Goal: Task Accomplishment & Management: Use online tool/utility

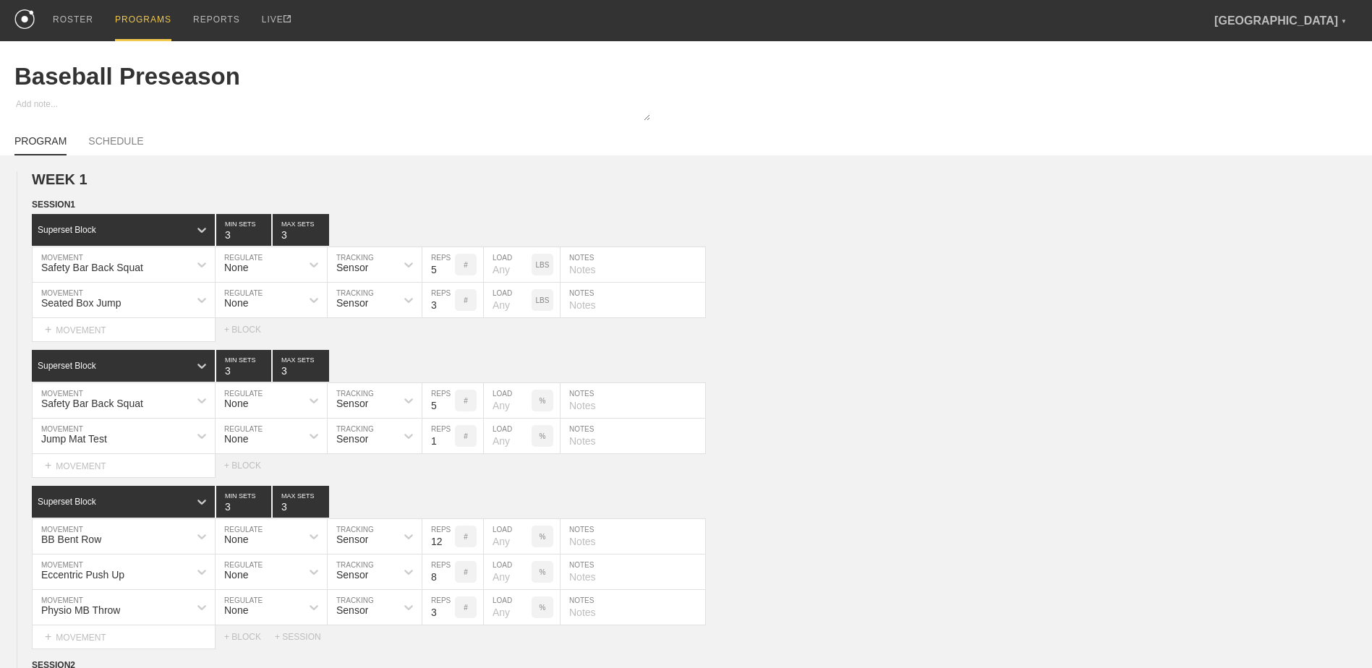
click at [145, 7] on div "PROGRAMS" at bounding box center [143, 20] width 56 height 41
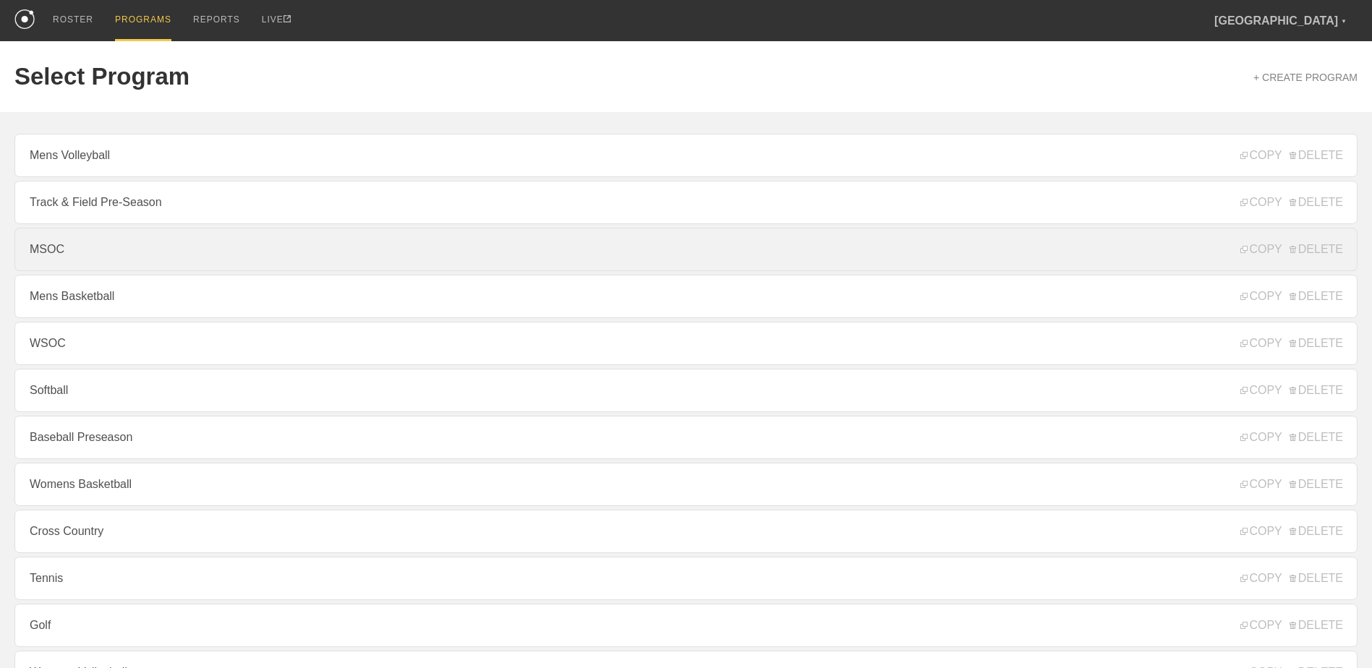
click at [135, 264] on link "MSOC" at bounding box center [685, 249] width 1343 height 43
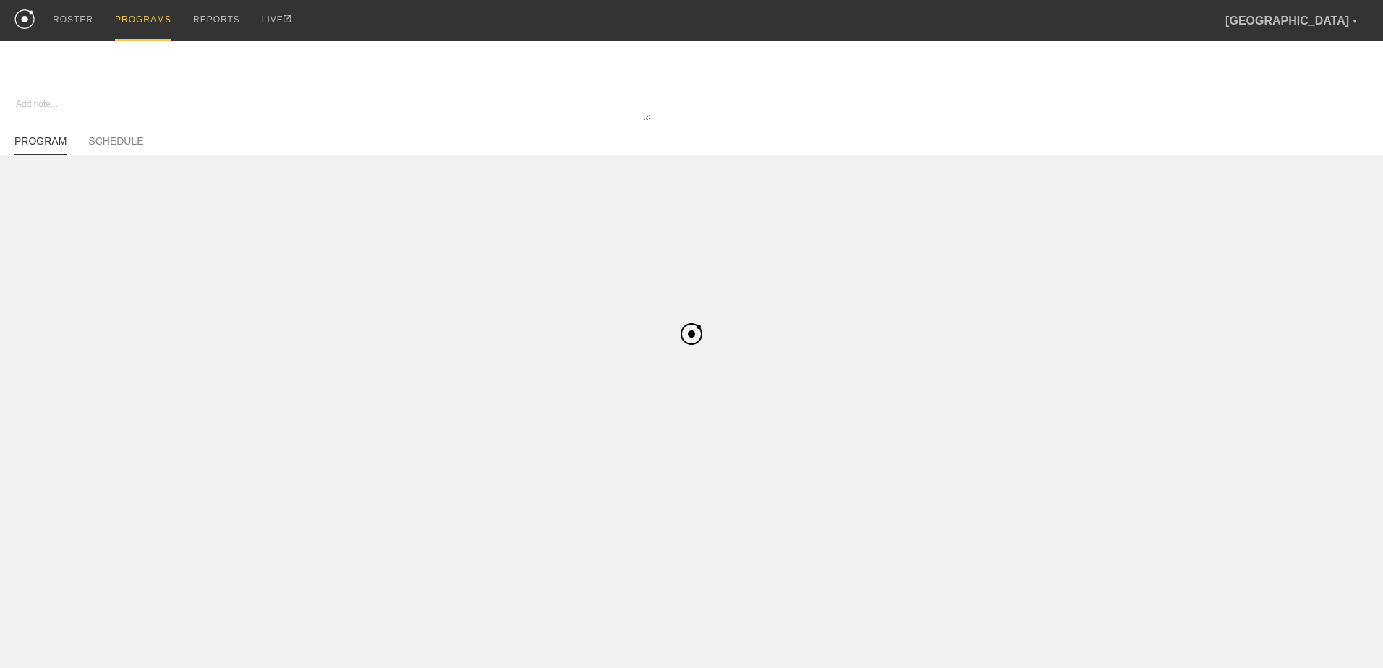
type textarea "x"
type input "MSOC"
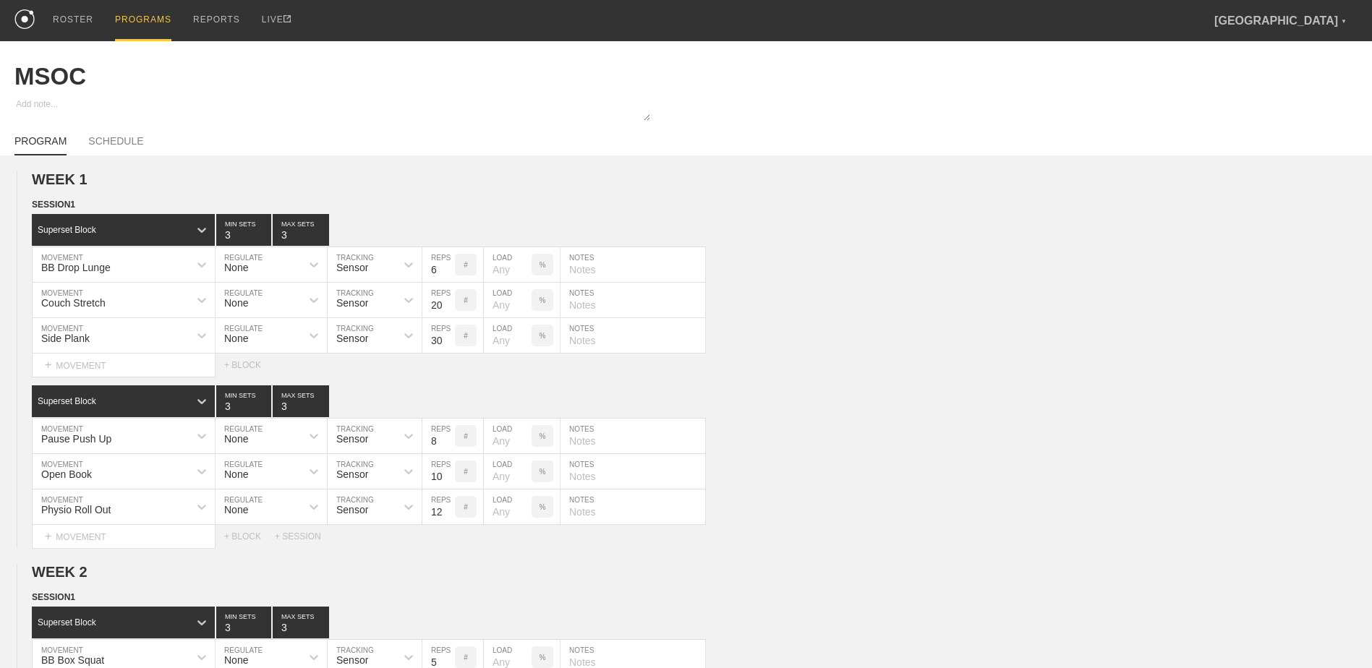
click at [132, 129] on div "PROGRAM SCHEDULE" at bounding box center [685, 140] width 1343 height 32
click at [127, 140] on link "SCHEDULE" at bounding box center [115, 145] width 55 height 20
type textarea "x"
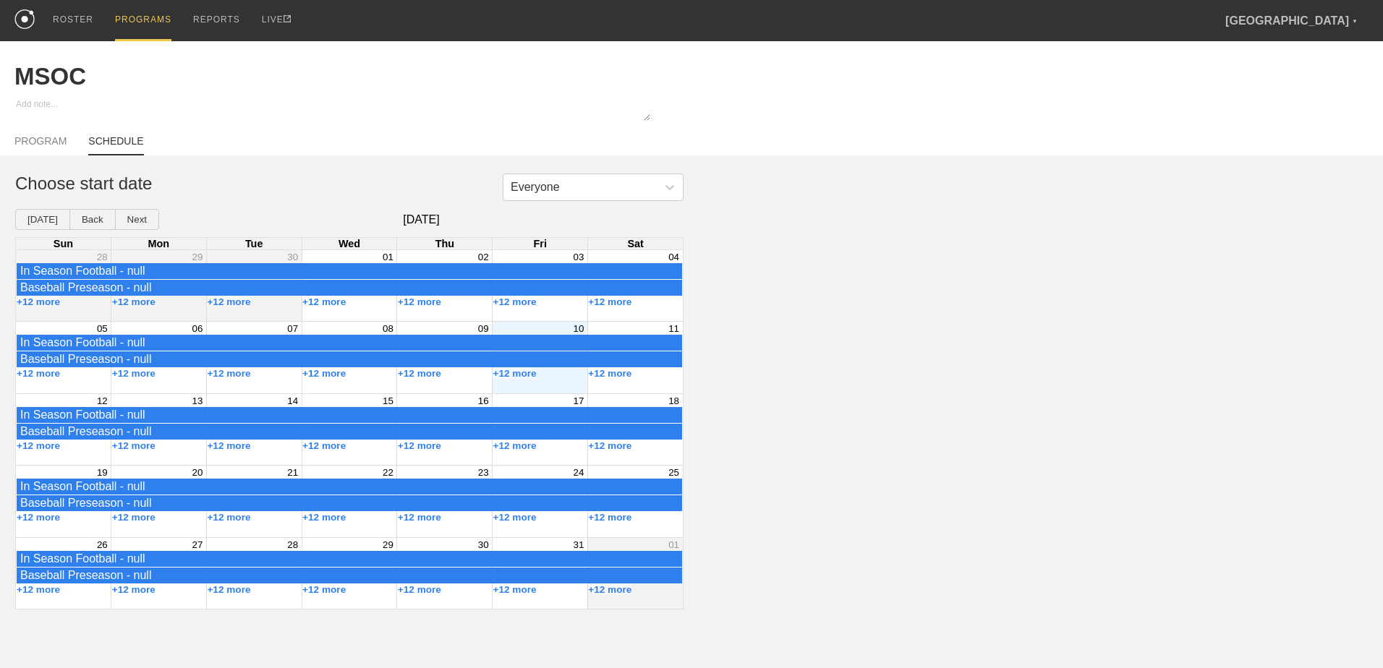
click at [166, 335] on div "06" at bounding box center [158, 328] width 95 height 13
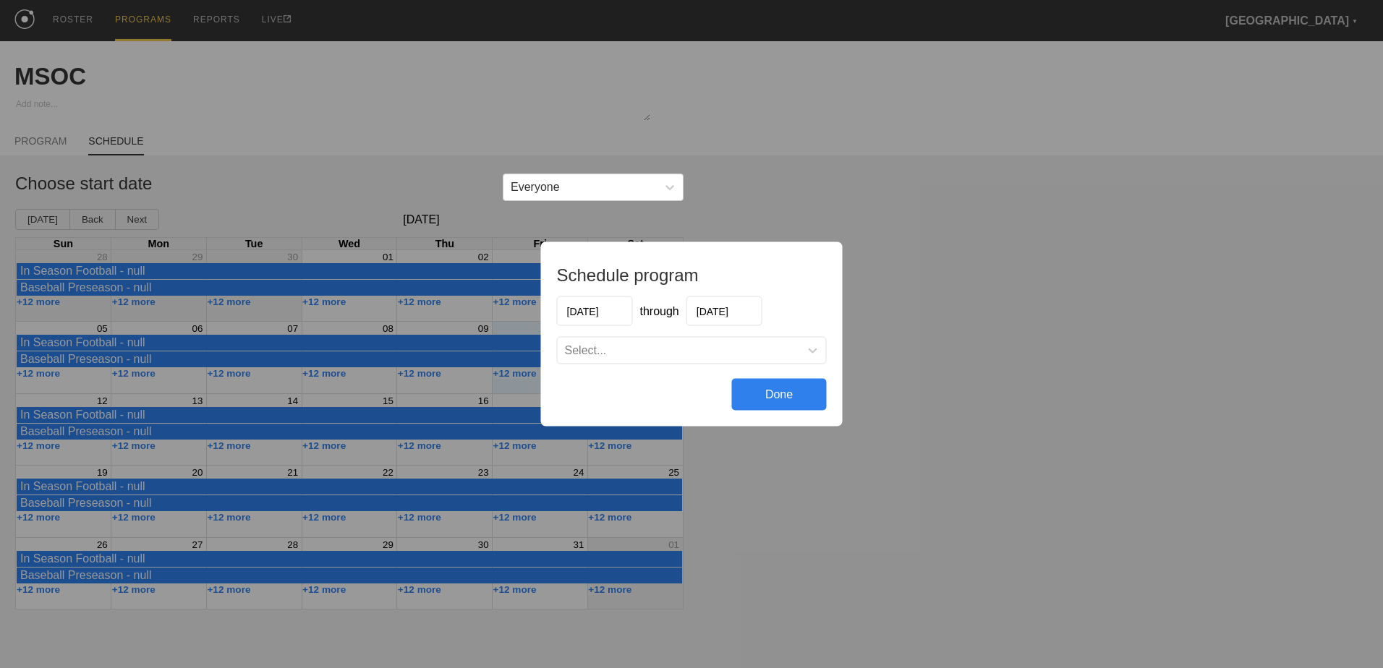
click at [870, 306] on div "Schedule program [DATE] through [DATE] Select... Done" at bounding box center [691, 334] width 1383 height 668
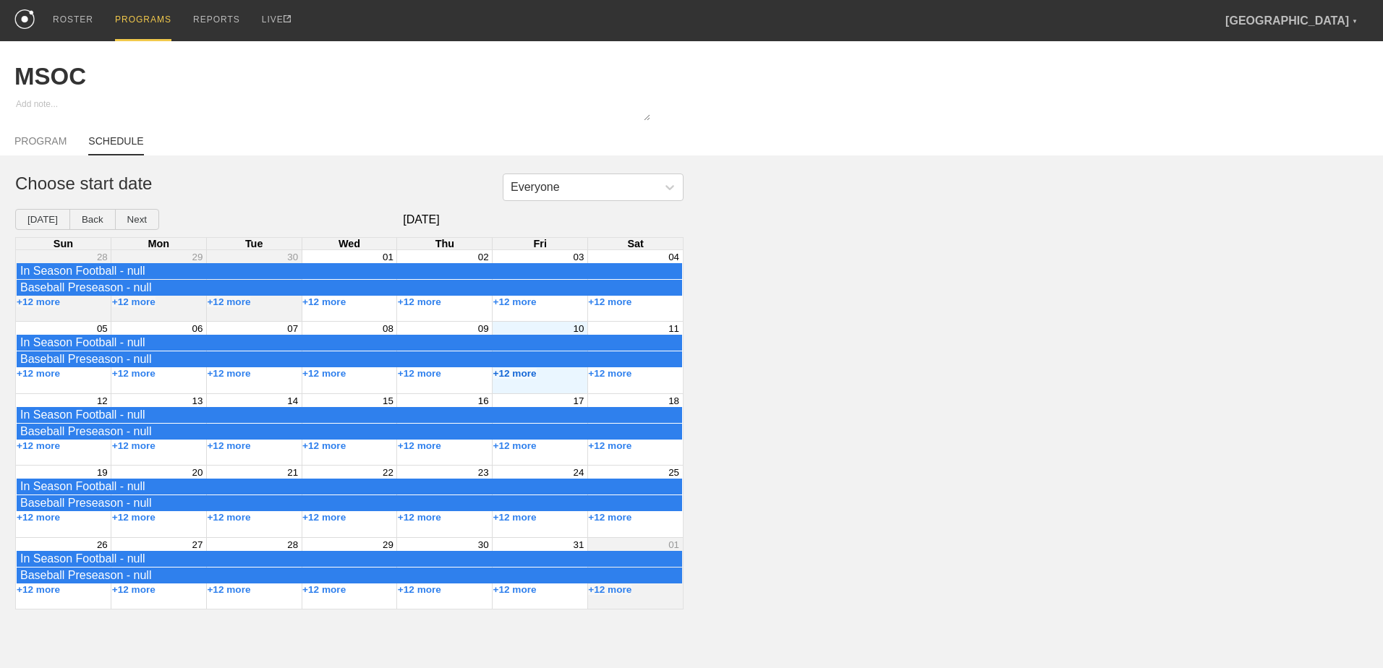
click at [522, 378] on button "+12 more" at bounding box center [514, 373] width 43 height 11
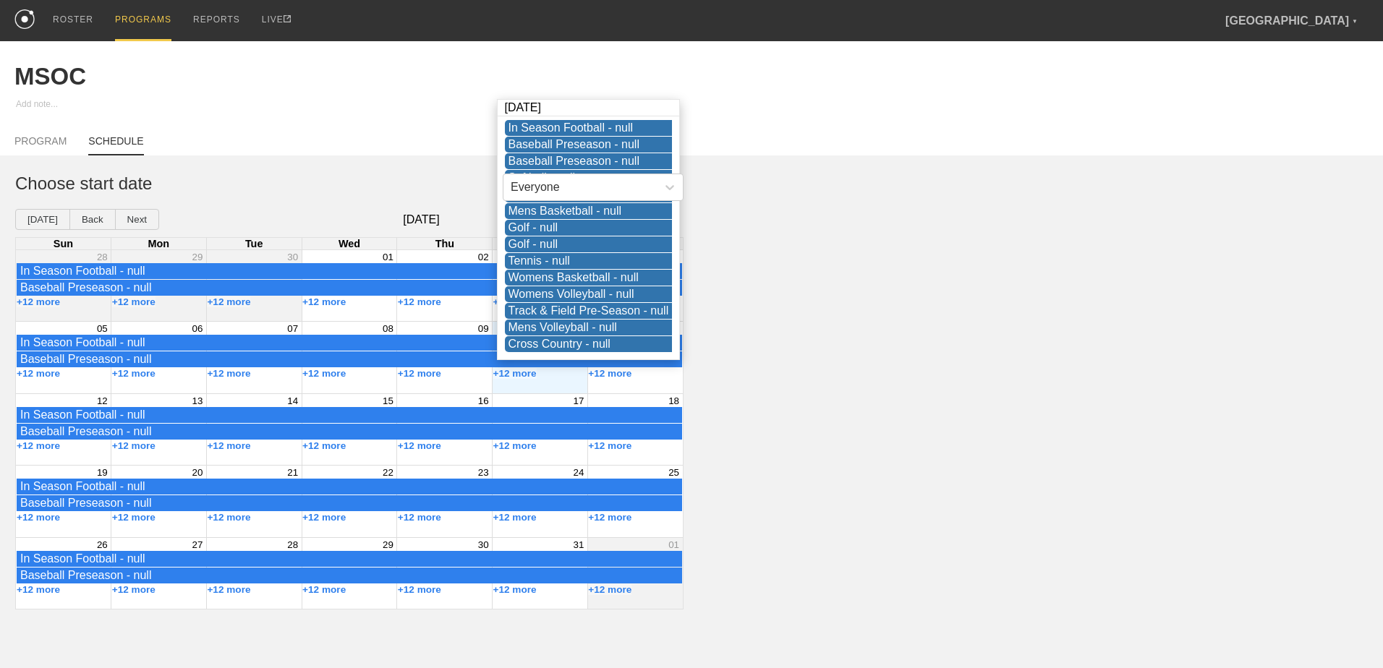
click at [745, 308] on div "Everyone Choose start date [DATE] Back Next [DATE] Sun Mon Tue Wed Thu Fri Sat …" at bounding box center [691, 392] width 1383 height 436
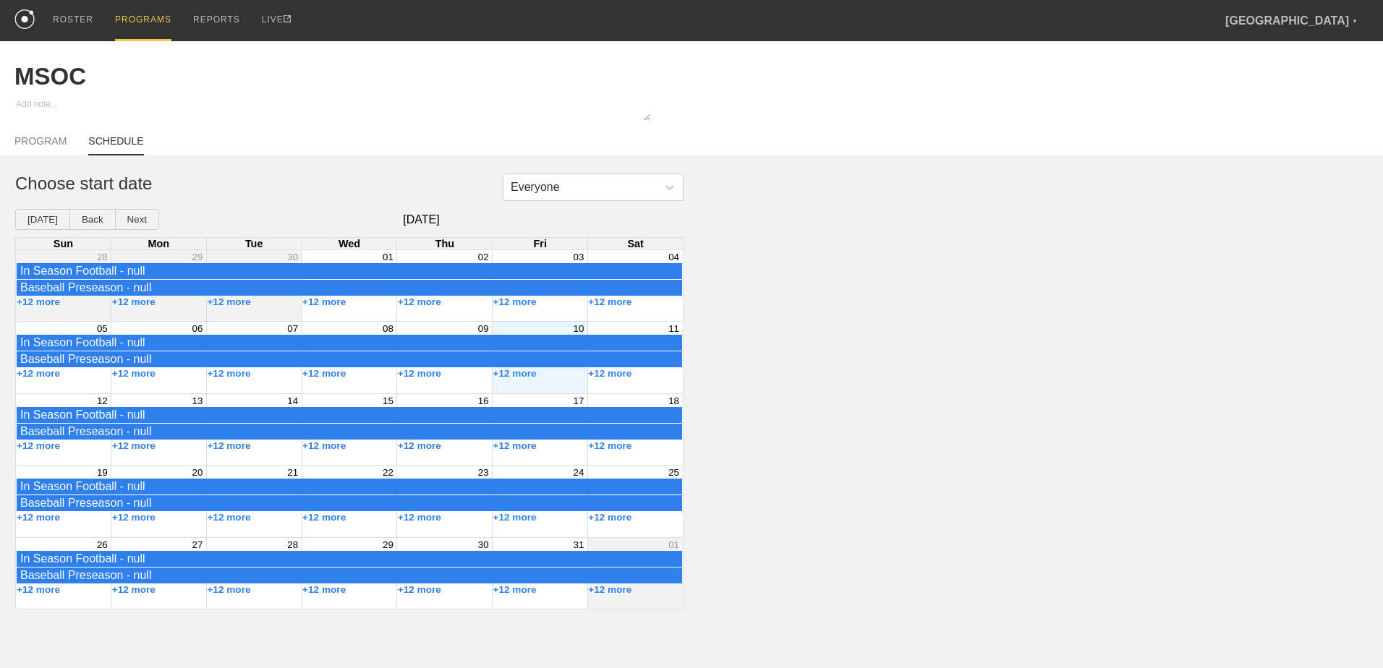
click at [553, 380] on div "+12 more" at bounding box center [540, 374] width 95 height 12
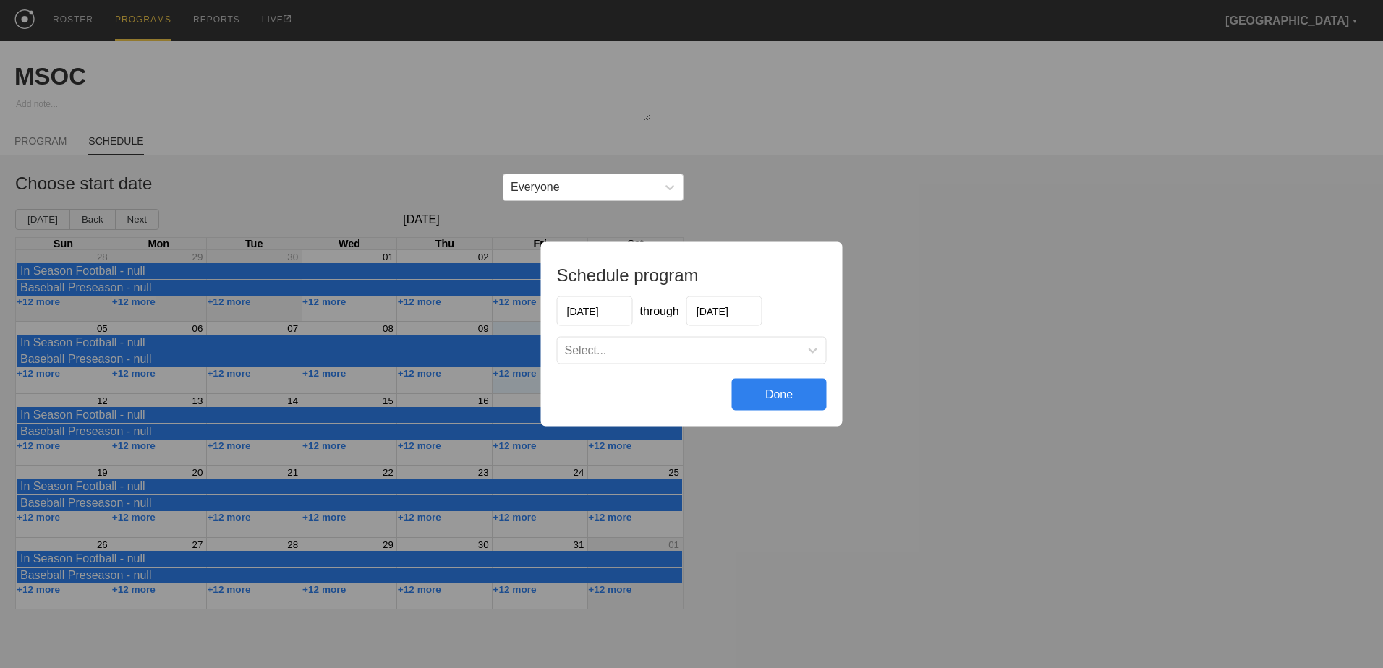
click at [726, 313] on input "[DATE]" at bounding box center [724, 312] width 76 height 30
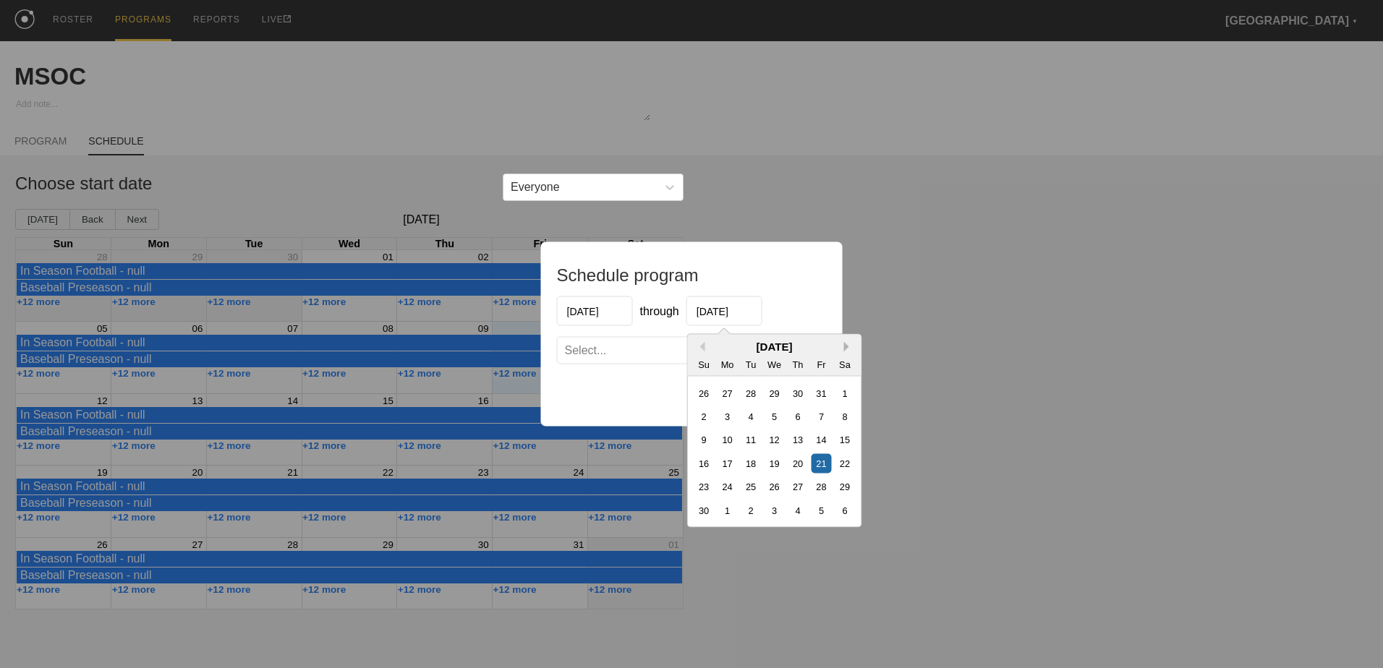
click at [844, 349] on button "Next Month" at bounding box center [849, 347] width 10 height 10
click at [821, 437] on div "19" at bounding box center [822, 440] width 20 height 20
type input "[DATE]"
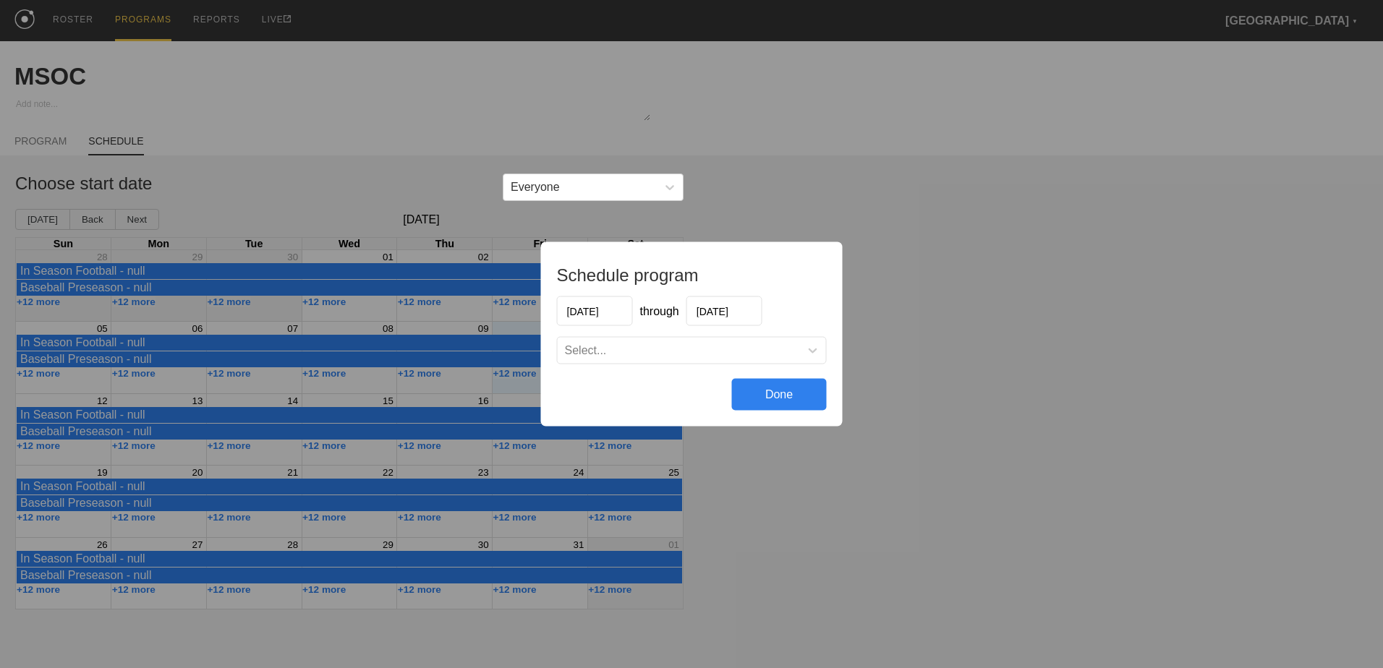
click at [644, 354] on div "Select..." at bounding box center [679, 351] width 242 height 14
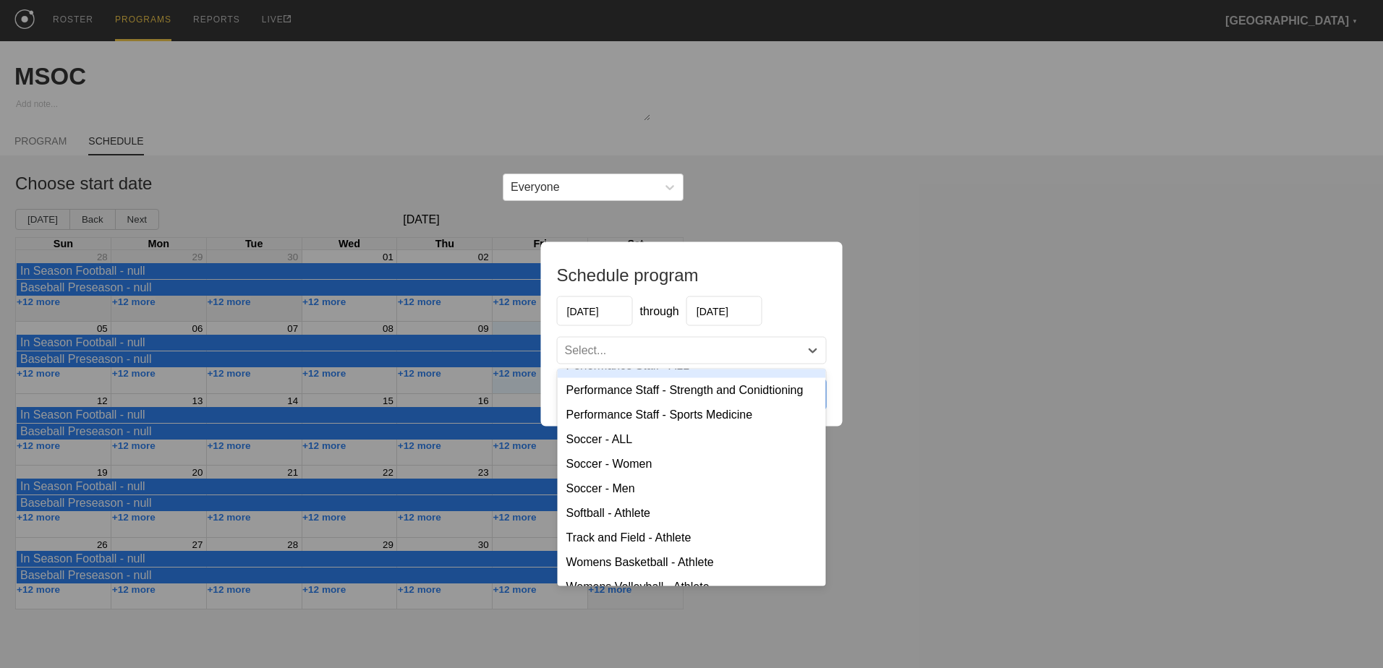
scroll to position [320, 0]
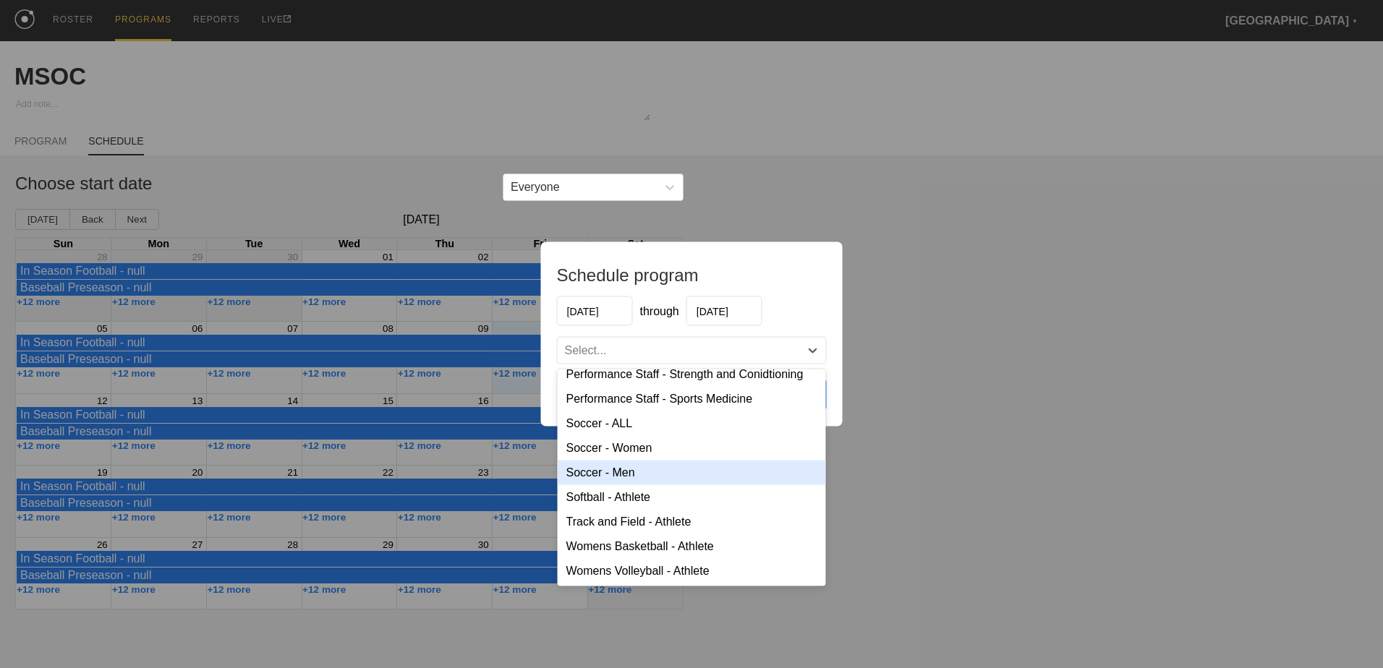
click at [648, 467] on div "Soccer - Men" at bounding box center [692, 473] width 268 height 25
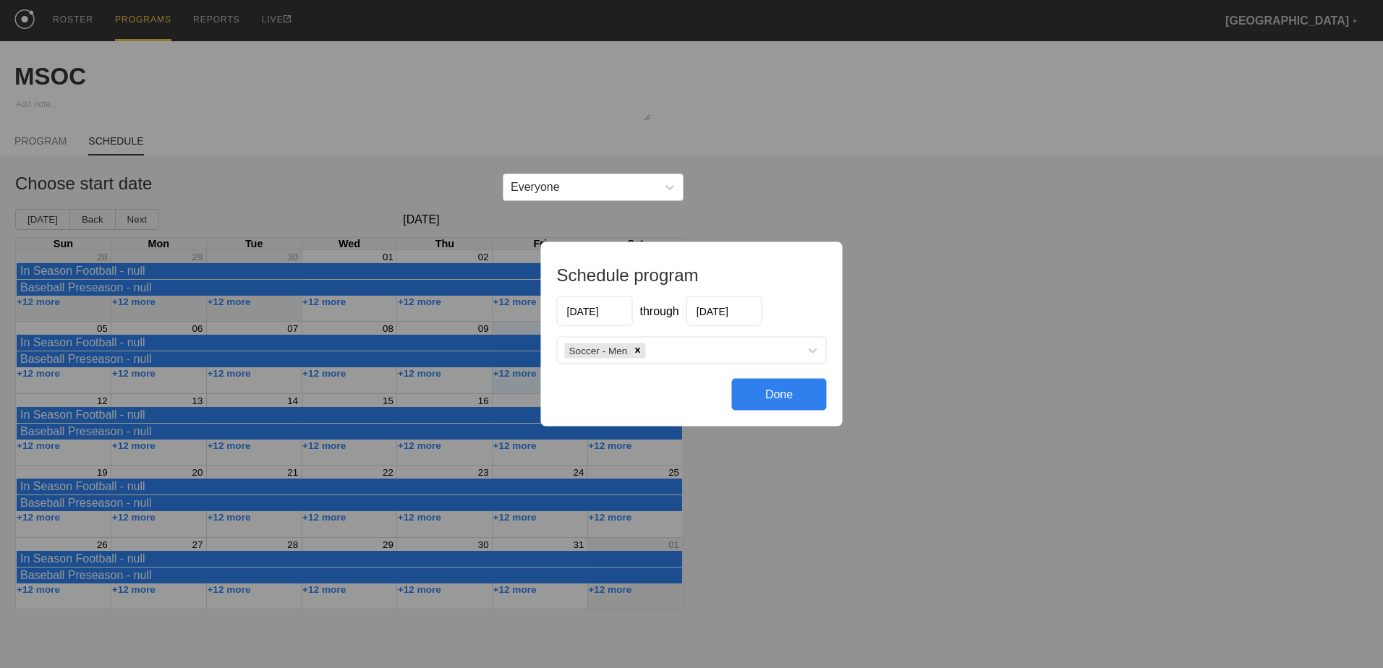
click at [753, 393] on div "Done" at bounding box center [779, 395] width 95 height 32
